Goal: Task Accomplishment & Management: Manage account settings

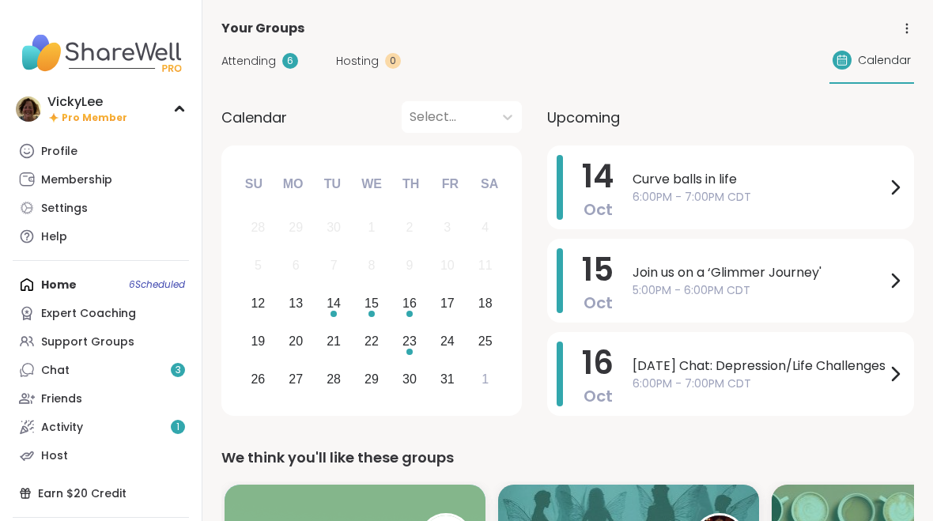
click at [81, 178] on div "Membership" at bounding box center [76, 180] width 71 height 16
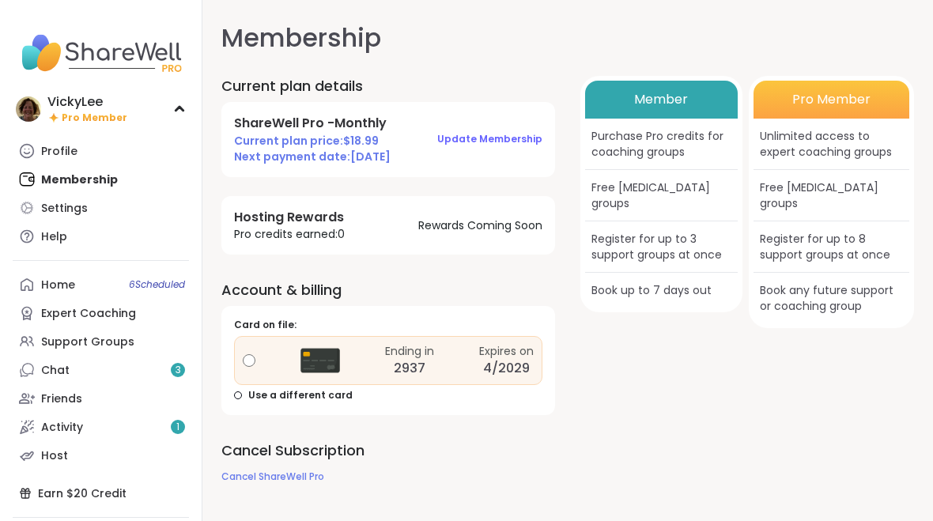
click at [463, 138] on span "Update Membership" at bounding box center [489, 138] width 105 height 13
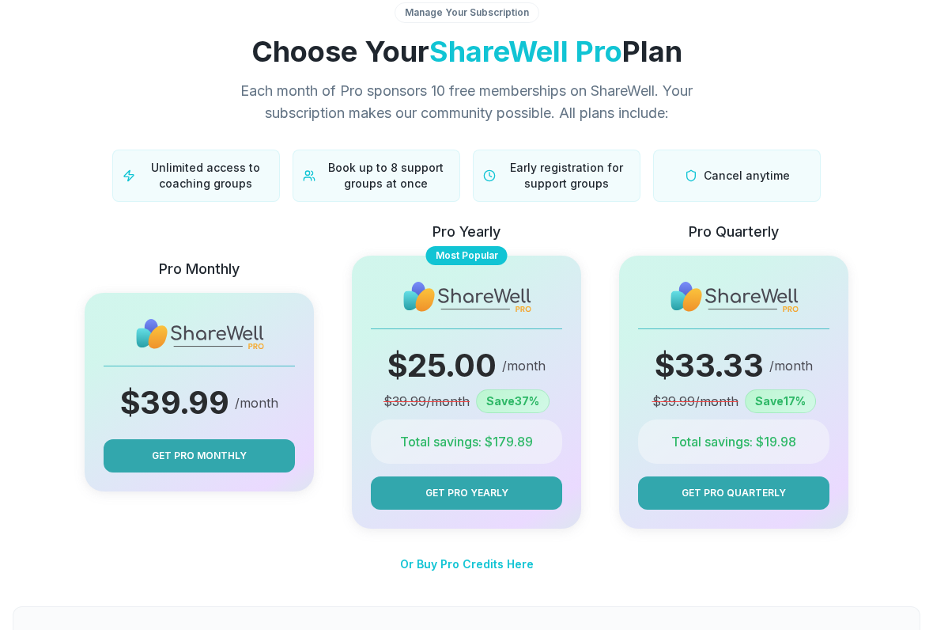
scroll to position [27, 0]
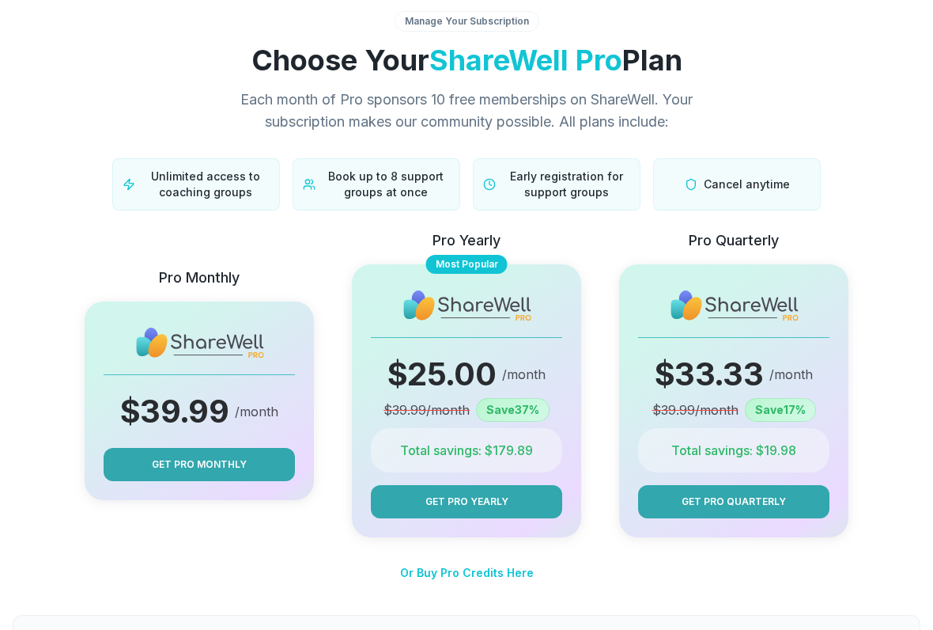
click at [720, 181] on span "Cancel anytime" at bounding box center [747, 184] width 86 height 16
click at [680, 184] on div "Cancel anytime" at bounding box center [737, 184] width 168 height 52
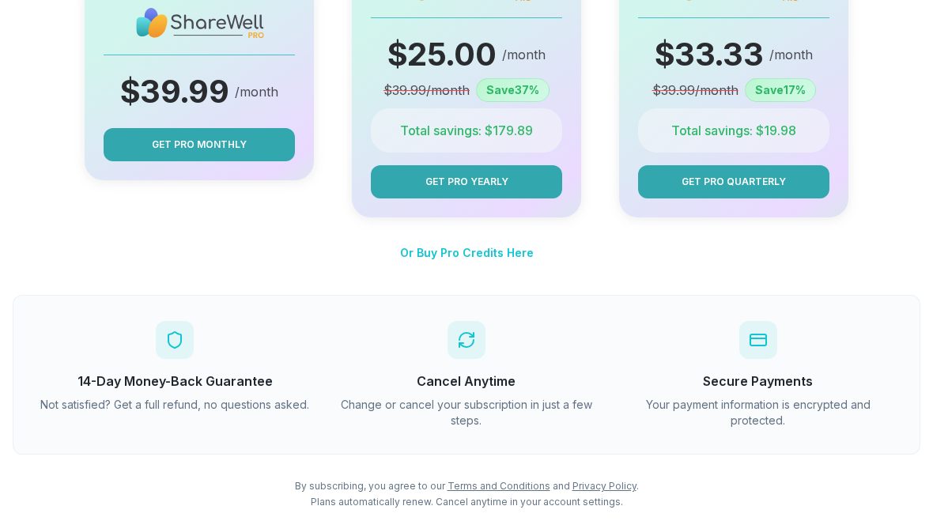
scroll to position [347, 0]
click at [463, 366] on div "Cancel Anytime Change or cancel your subscription in just a few steps." at bounding box center [467, 374] width 273 height 108
click at [452, 388] on h3 "Cancel Anytime" at bounding box center [467, 380] width 273 height 19
click at [450, 414] on p "Change or cancel your subscription in just a few steps." at bounding box center [467, 412] width 273 height 32
click at [433, 426] on p "Change or cancel your subscription in just a few steps." at bounding box center [467, 412] width 273 height 32
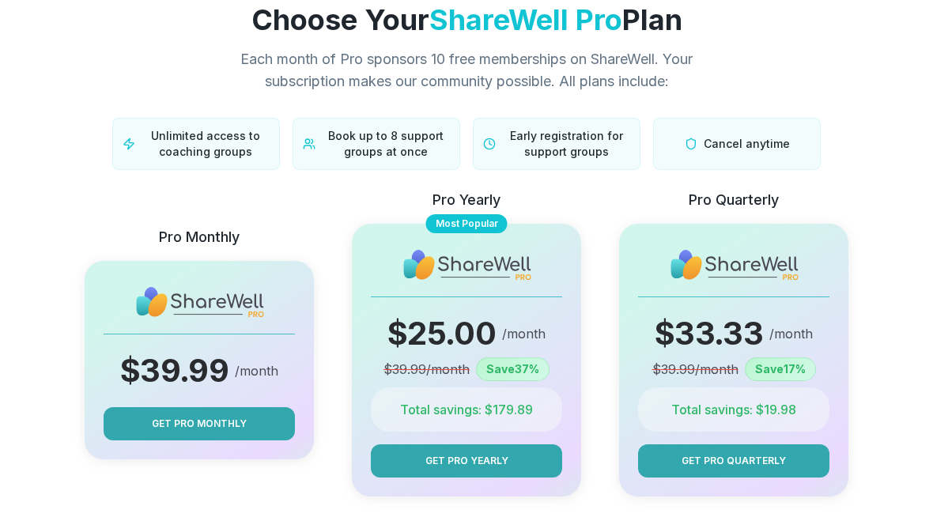
scroll to position [0, 0]
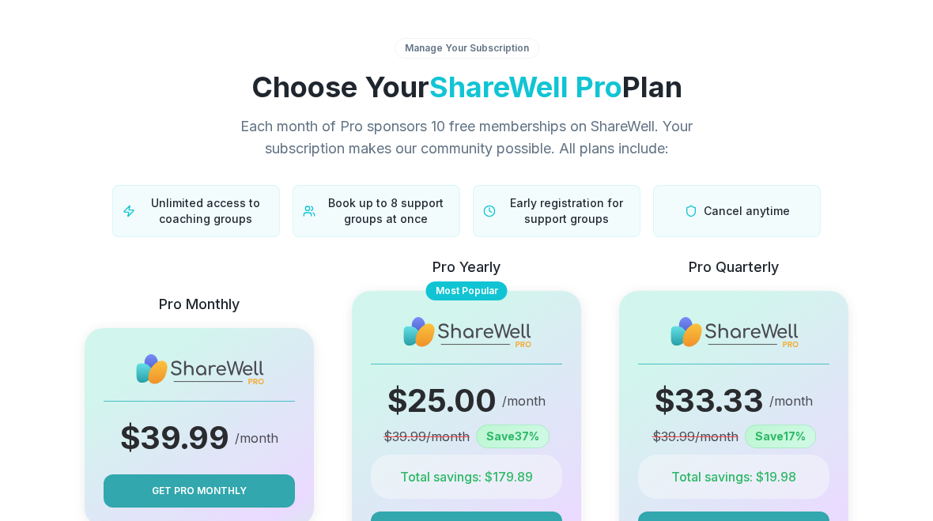
click at [422, 40] on div "Manage Your Subscription" at bounding box center [467, 48] width 145 height 21
click at [461, 43] on div "Manage Your Subscription" at bounding box center [467, 48] width 145 height 21
click at [173, 216] on span "Unlimited access to coaching groups" at bounding box center [206, 211] width 128 height 32
click at [727, 221] on div "Cancel anytime" at bounding box center [737, 211] width 168 height 52
click at [690, 350] on div "Pro Quarterly $ 33.33 /month $ 39.99 /month Save 17 % Total savings: $ 19.98 Ge…" at bounding box center [733, 410] width 229 height 308
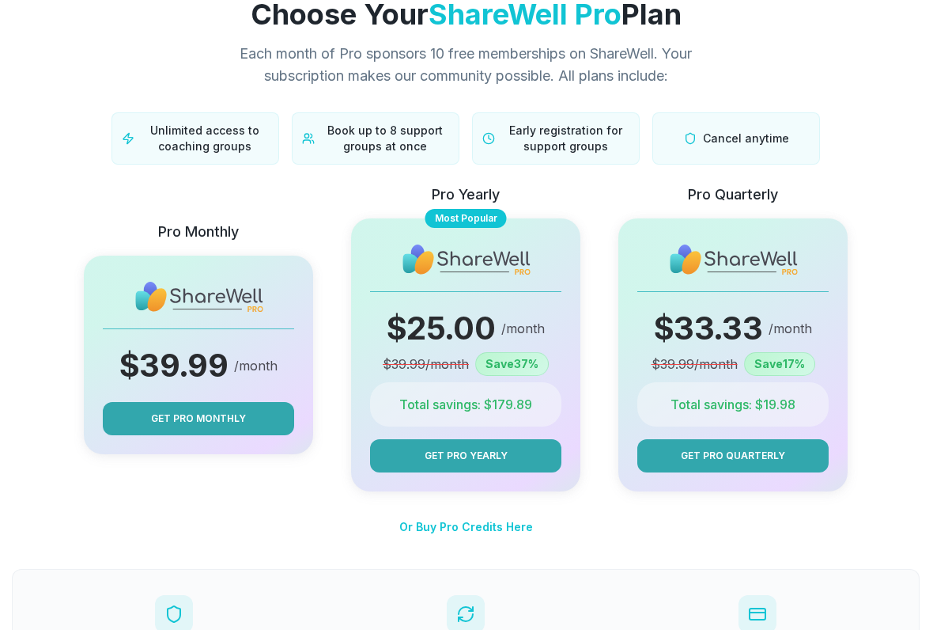
scroll to position [64, 0]
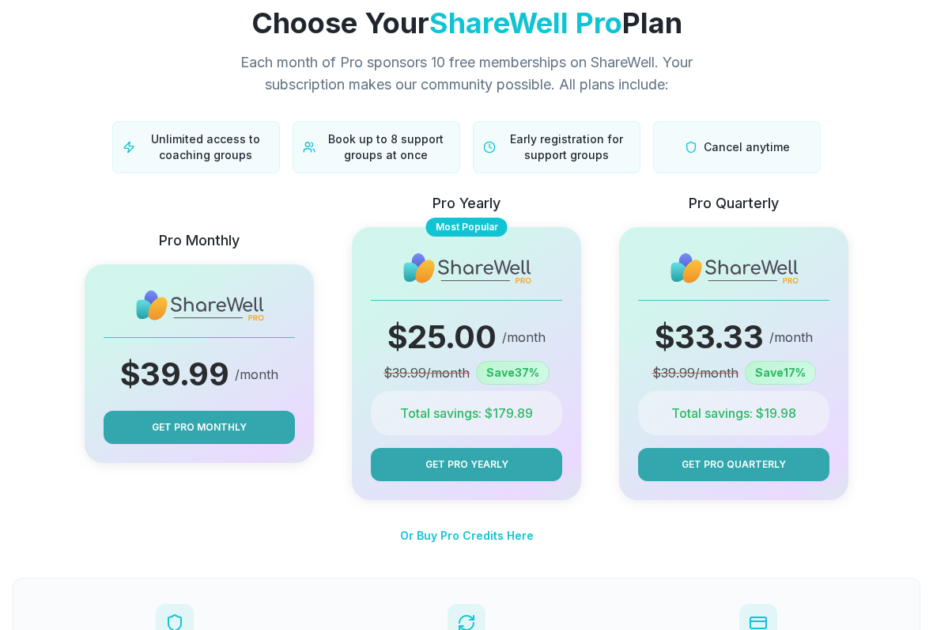
click at [172, 426] on span "Get Pro Monthly" at bounding box center [199, 427] width 95 height 14
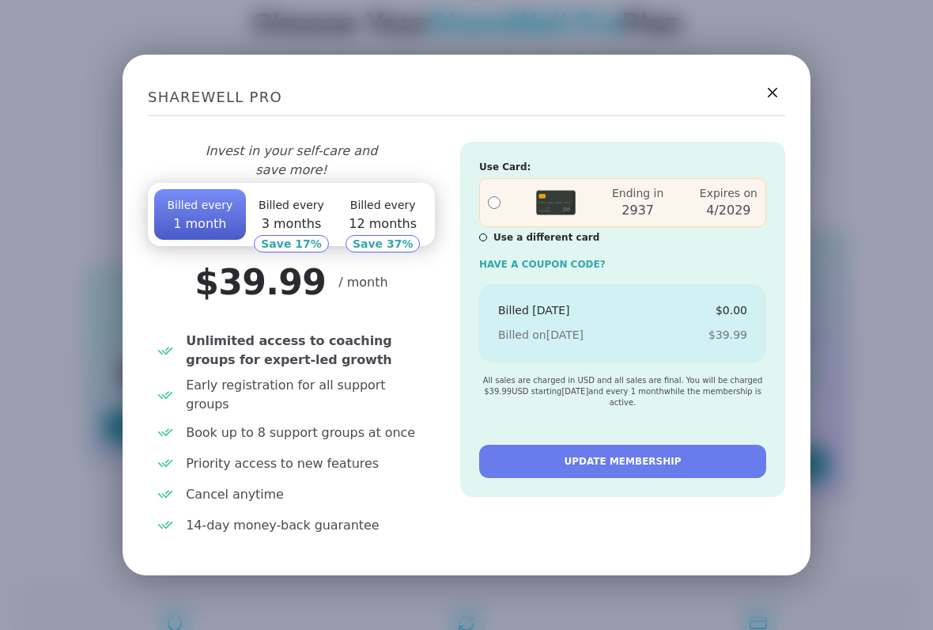
click at [759, 98] on h2 "SHAREWELL PRO" at bounding box center [466, 98] width 637 height 36
click at [771, 93] on icon at bounding box center [772, 92] width 19 height 19
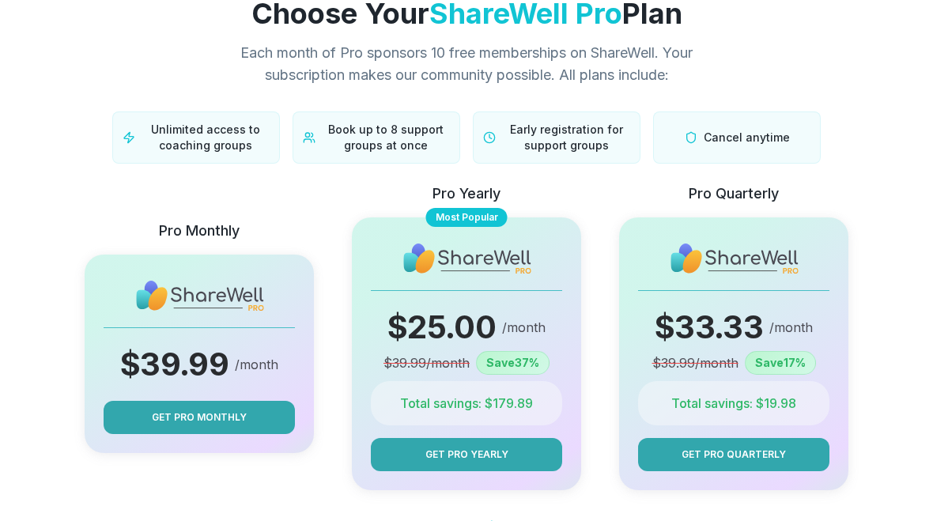
scroll to position [0, 0]
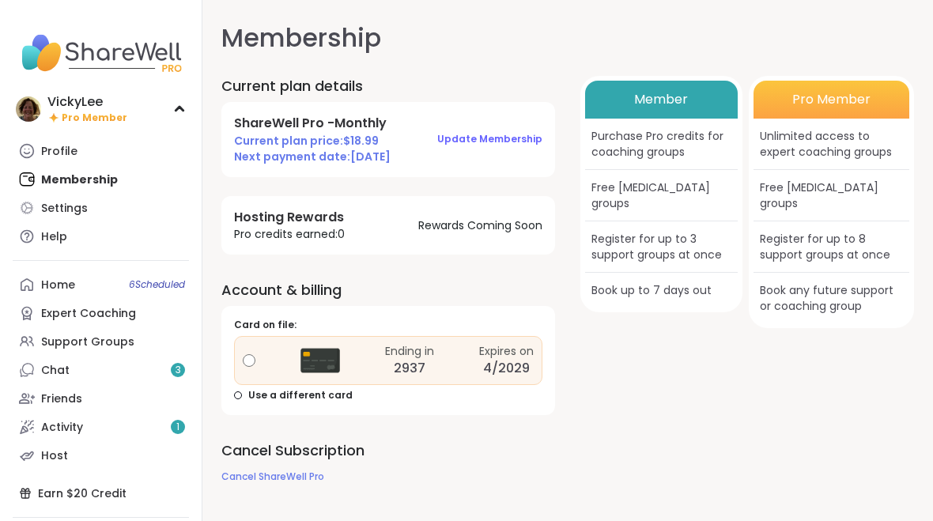
click at [463, 142] on span "Update Membership" at bounding box center [489, 138] width 105 height 13
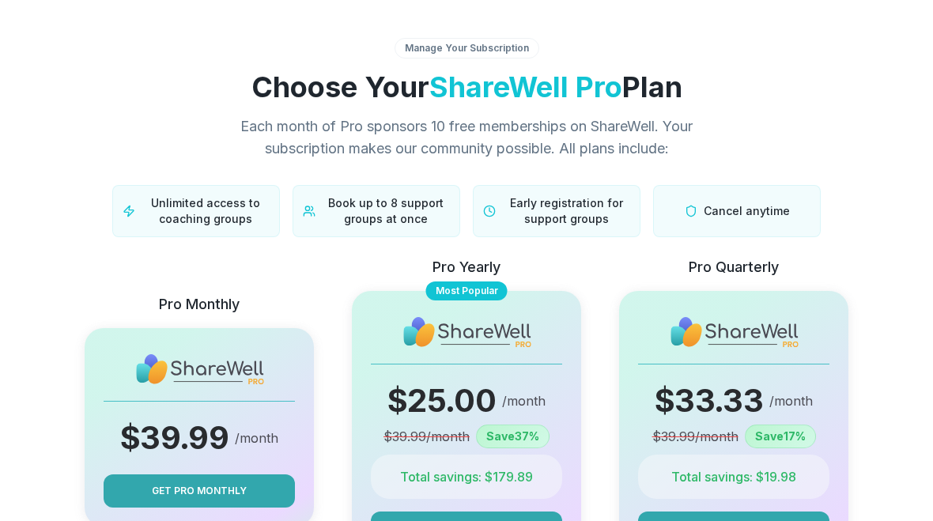
click at [426, 57] on div "Manage Your Subscription" at bounding box center [467, 48] width 145 height 21
click at [462, 51] on div "Manage Your Subscription" at bounding box center [467, 48] width 145 height 21
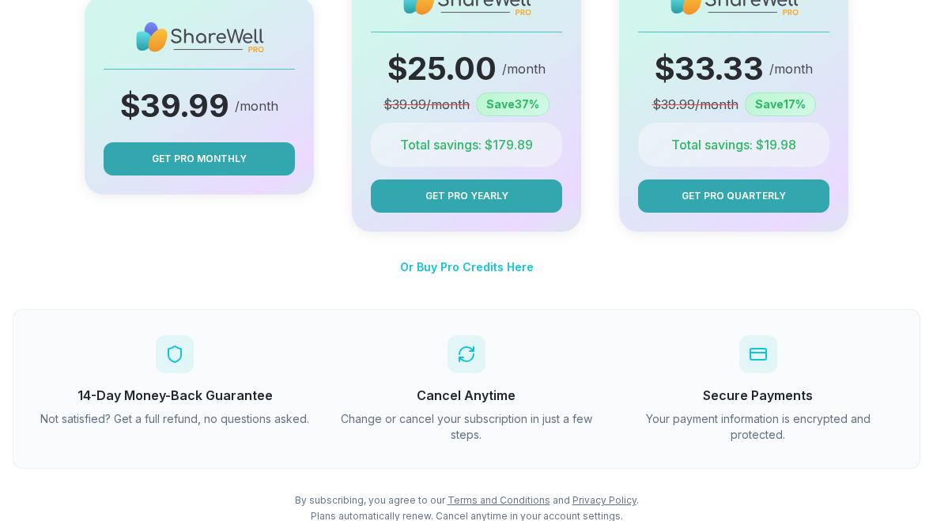
scroll to position [332, 0]
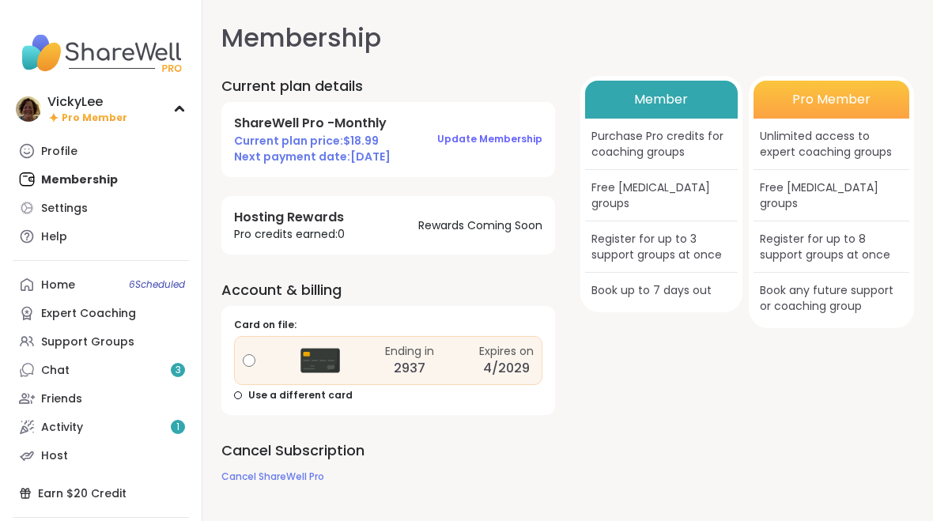
click at [244, 472] on span "Cancel ShareWell Pro" at bounding box center [272, 476] width 103 height 13
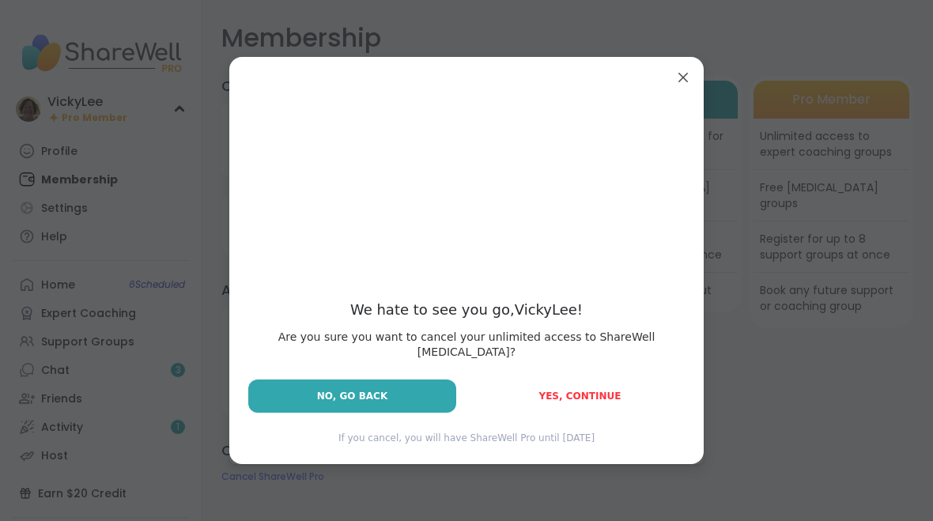
click at [565, 391] on span "Yes, Continue" at bounding box center [580, 396] width 82 height 11
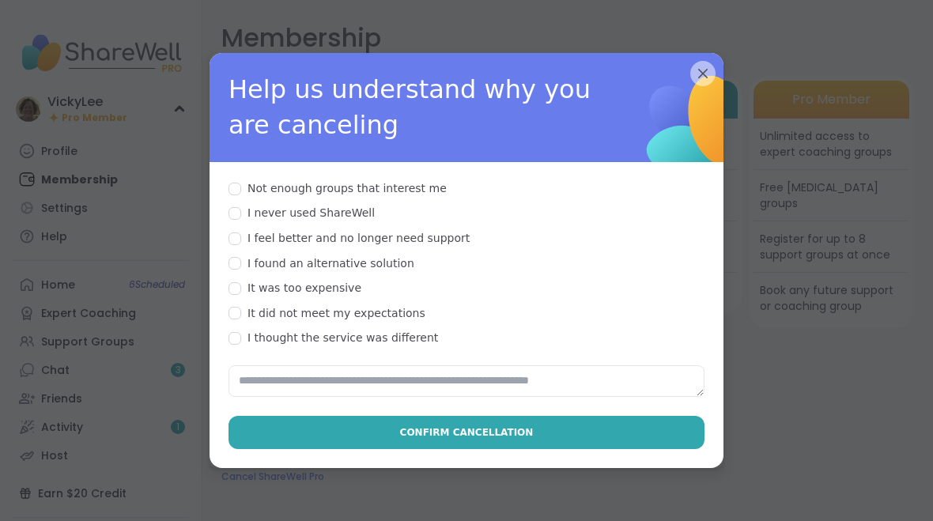
click at [416, 435] on span "Confirm Cancellation" at bounding box center [467, 432] width 134 height 14
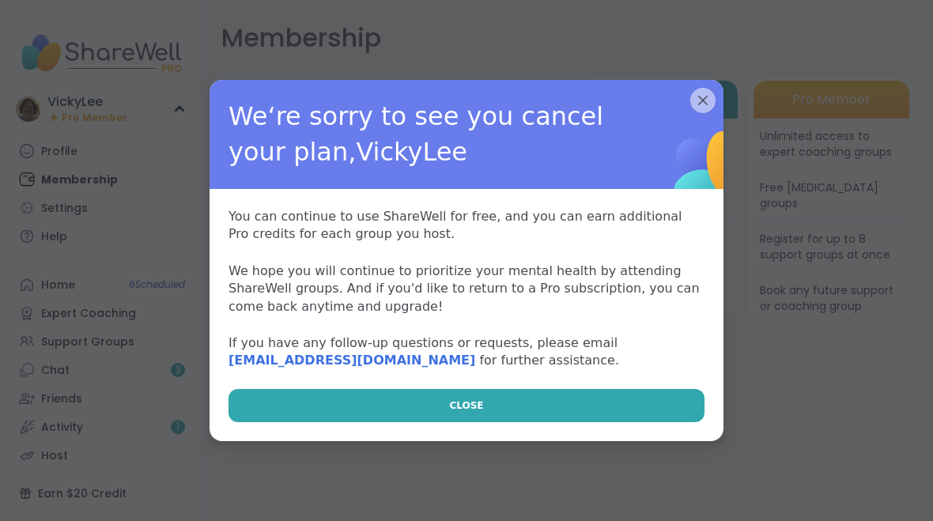
click at [402, 414] on button "CLOSE" at bounding box center [467, 405] width 476 height 33
